Goal: Task Accomplishment & Management: Use online tool/utility

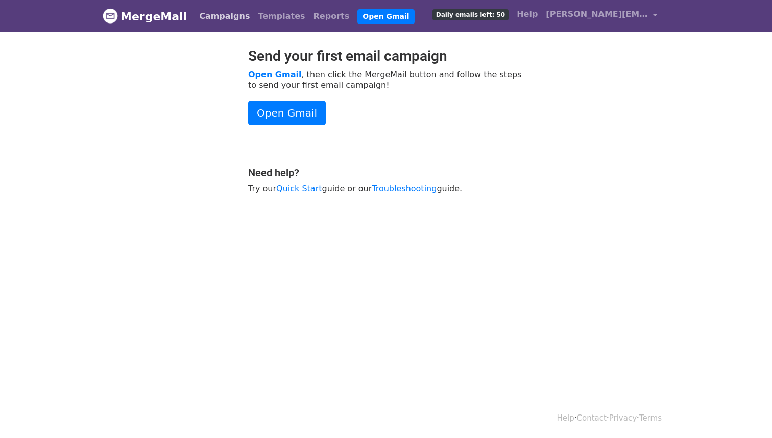
click at [203, 18] on link "Campaigns" at bounding box center [224, 16] width 59 height 20
click at [254, 19] on link "Templates" at bounding box center [281, 16] width 55 height 20
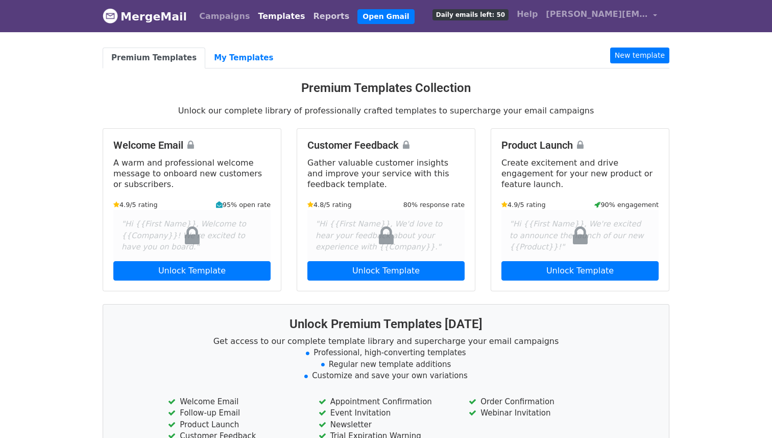
click at [309, 21] on link "Reports" at bounding box center [331, 16] width 44 height 20
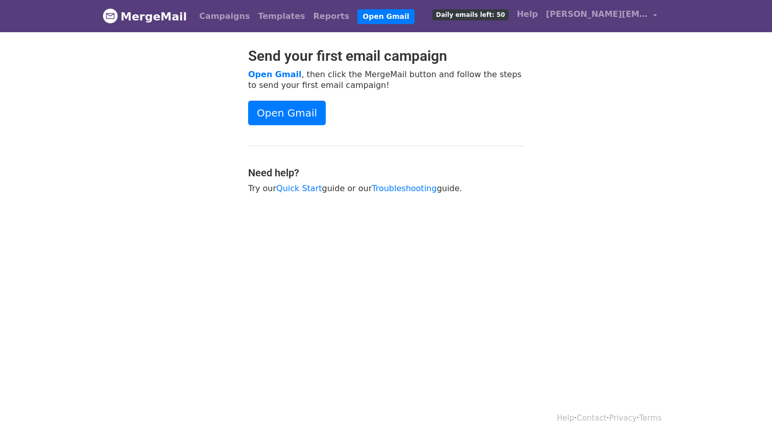
click at [481, 10] on span "Daily emails left: 50" at bounding box center [471, 14] width 76 height 11
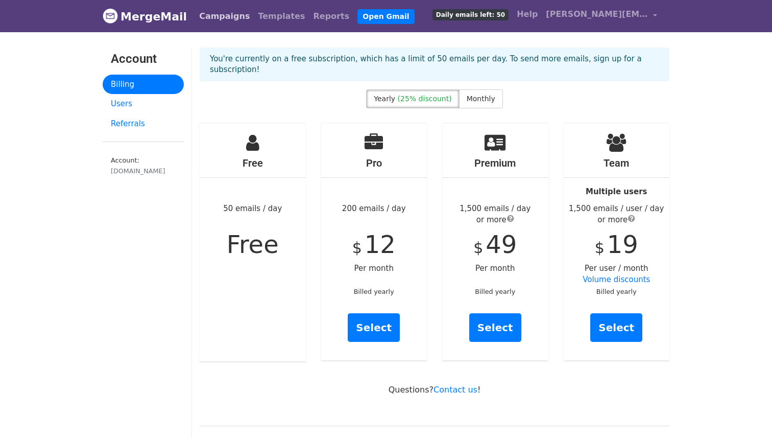
click at [221, 14] on link "Campaigns" at bounding box center [224, 16] width 59 height 20
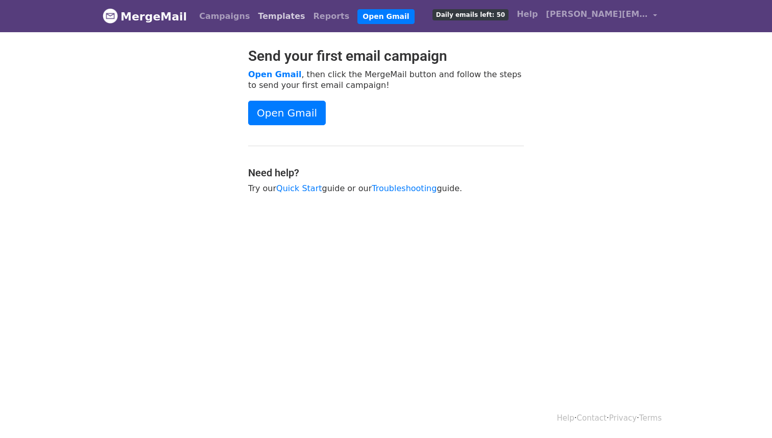
click at [254, 18] on link "Templates" at bounding box center [281, 16] width 55 height 20
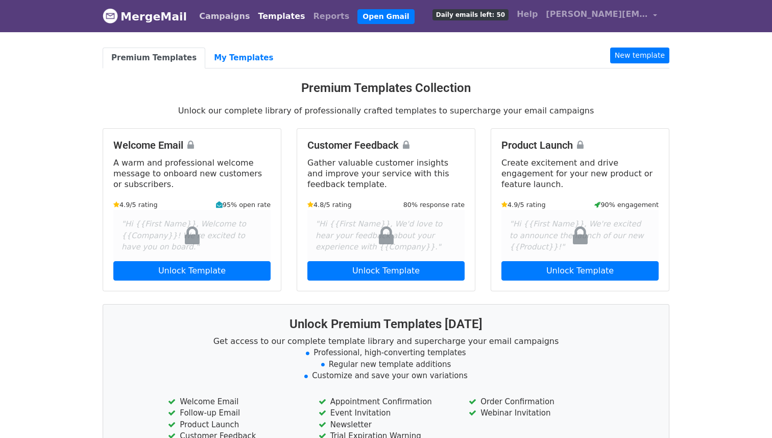
click at [204, 17] on link "Campaigns" at bounding box center [224, 16] width 59 height 20
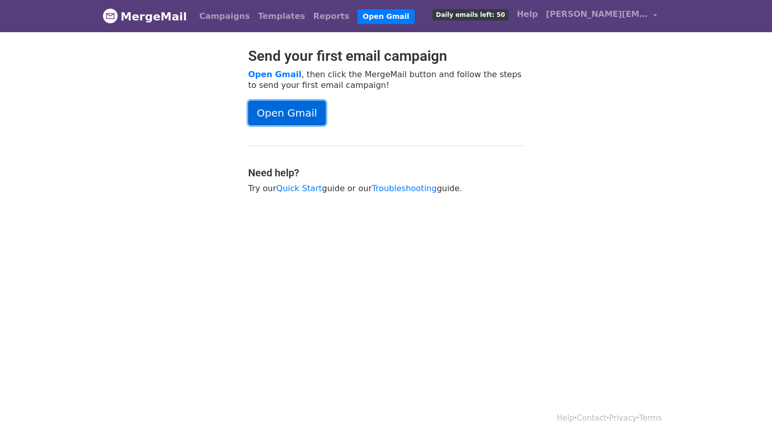
click at [290, 110] on link "Open Gmail" at bounding box center [287, 113] width 78 height 25
click at [282, 186] on link "Quick Start" at bounding box center [298, 188] width 45 height 10
click at [265, 109] on link "Open Gmail" at bounding box center [287, 113] width 78 height 25
